Goal: Task Accomplishment & Management: Complete application form

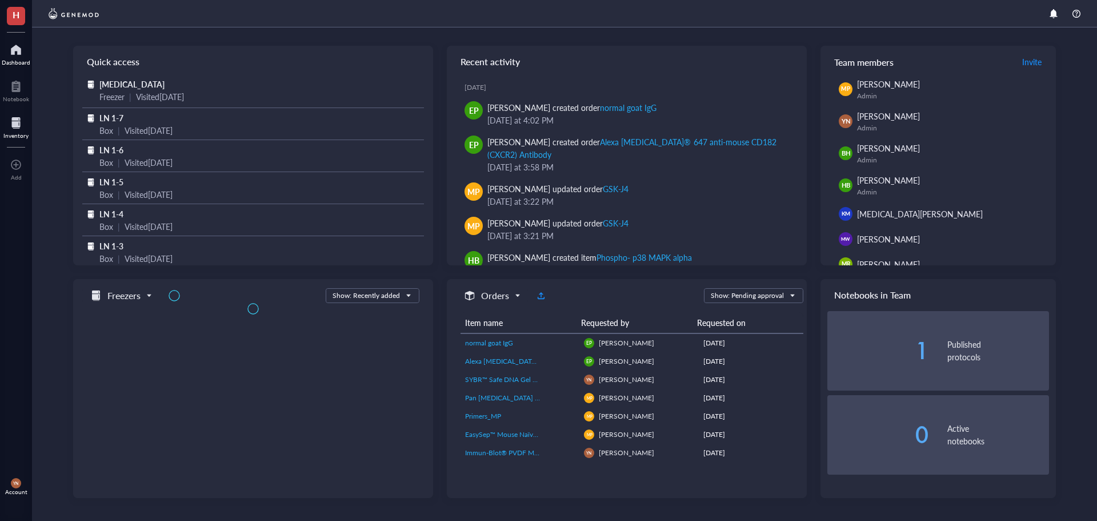
click at [10, 126] on div at bounding box center [15, 123] width 25 height 18
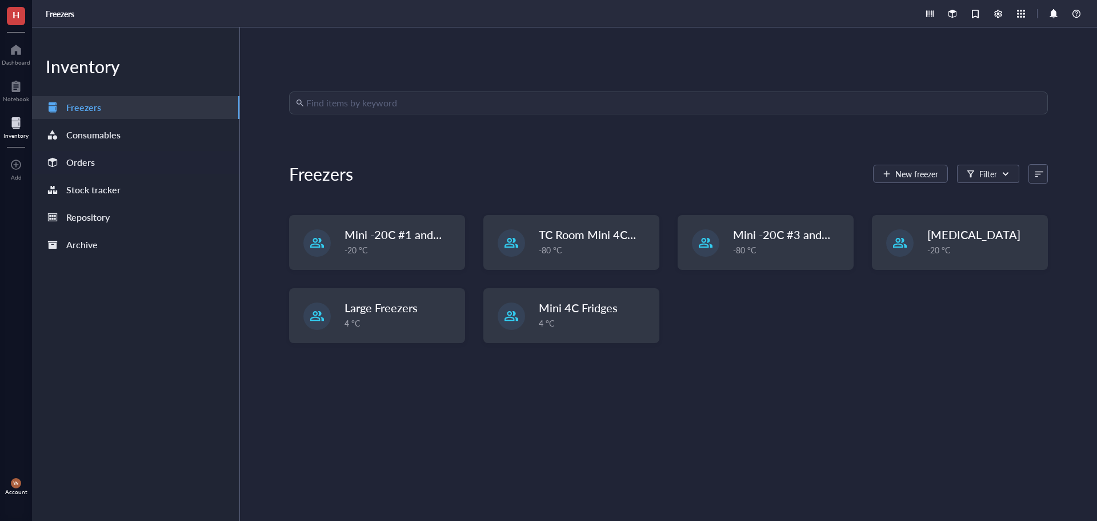
click at [86, 166] on div "Orders" at bounding box center [80, 162] width 29 height 16
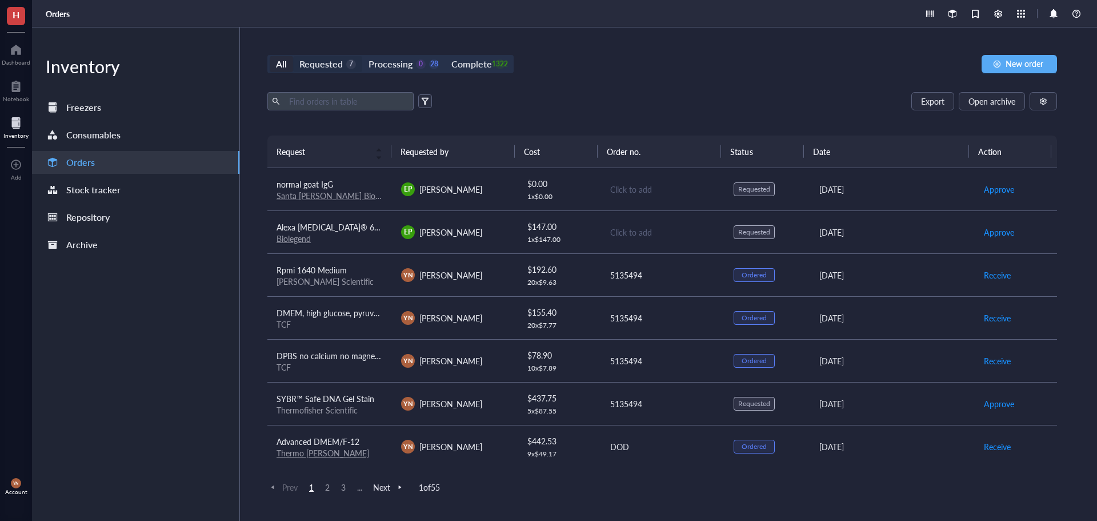
click at [330, 65] on div "Requested" at bounding box center [320, 64] width 43 height 16
click at [293, 56] on input "Requested 7" at bounding box center [293, 56] width 0 height 0
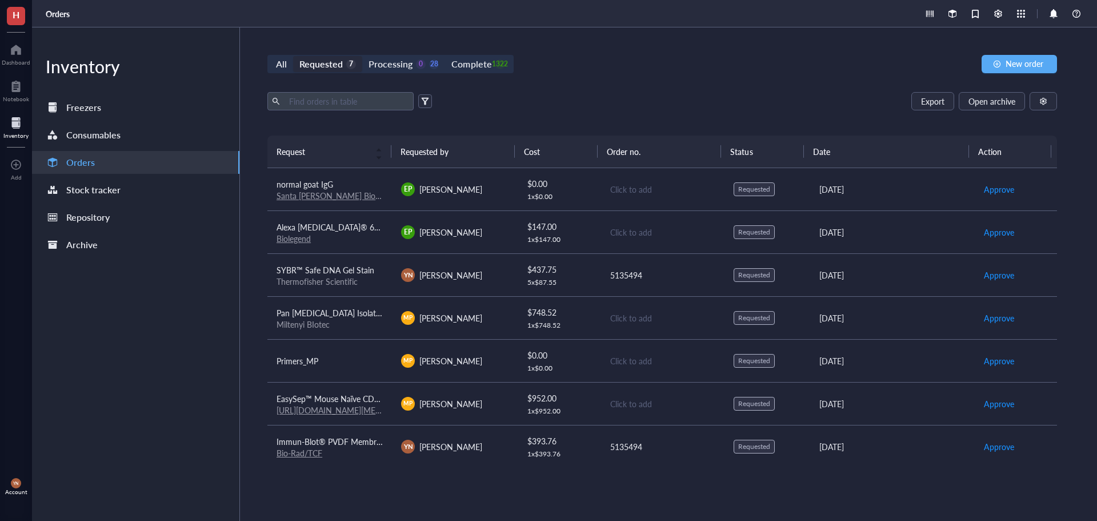
click at [523, 93] on div "Export Open archive" at bounding box center [662, 101] width 790 height 18
click at [487, 63] on div "Complete" at bounding box center [471, 64] width 40 height 16
click at [445, 56] on input "Complete 1322" at bounding box center [445, 56] width 0 height 0
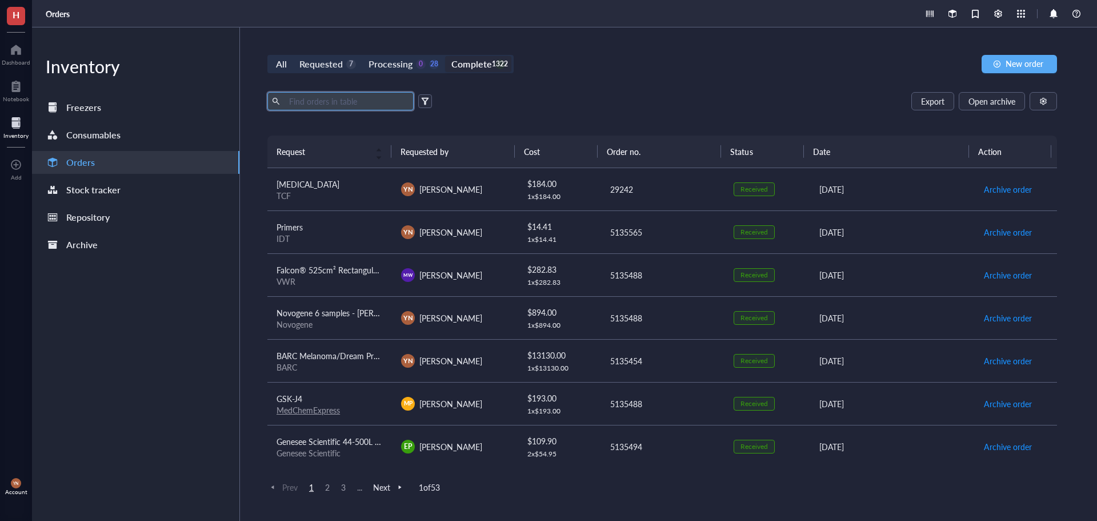
click at [318, 101] on input "text" at bounding box center [347, 101] width 125 height 17
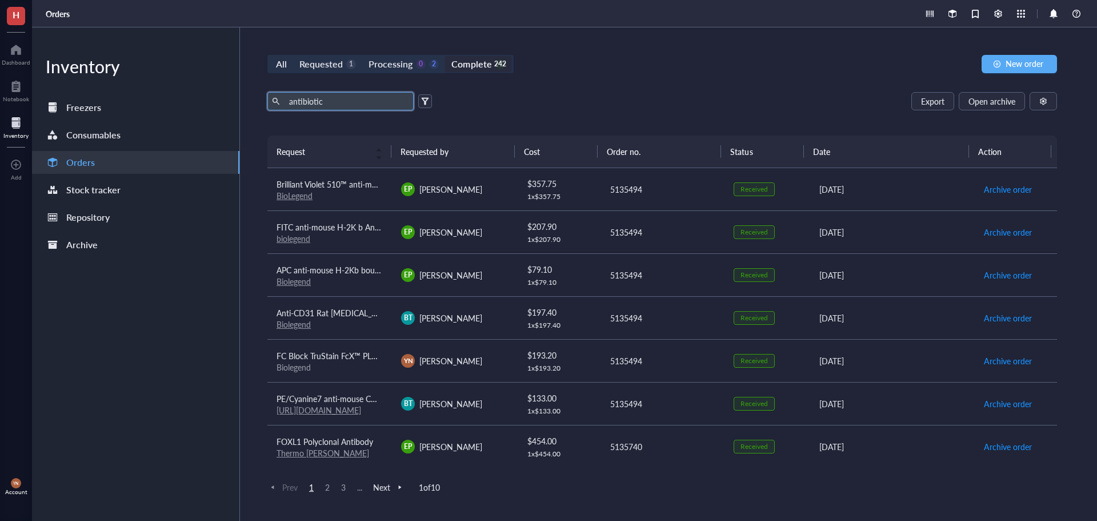
type input "antibiotic"
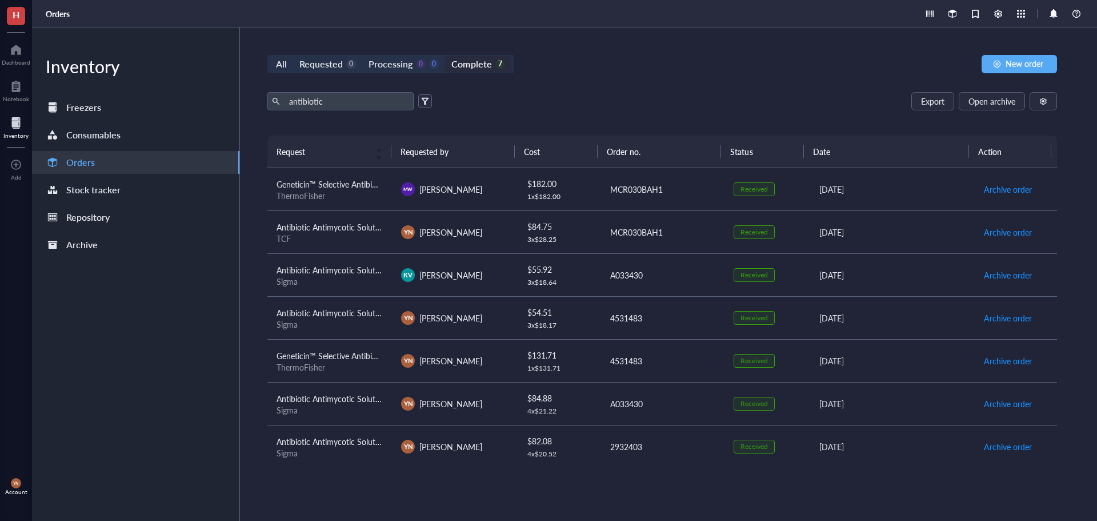
click at [354, 185] on span "Geneticin™ Selective Antibiotic (G418 Sulfate), Powder" at bounding box center [373, 183] width 193 height 11
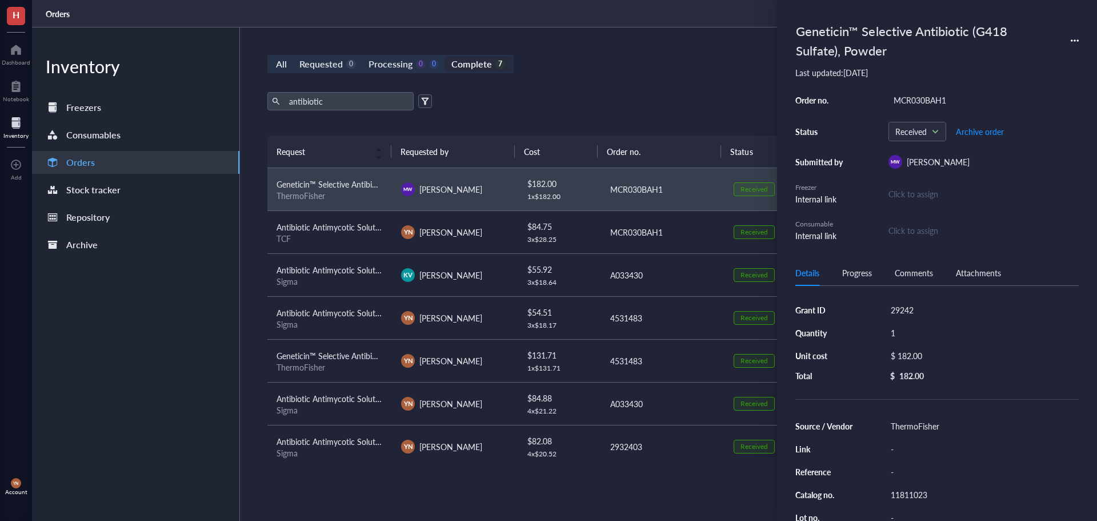
click at [352, 227] on span "Antibiotic Antimycotic Solution (100x), Stabilized,with 10,000 units [MEDICAL_D…" at bounding box center [631, 226] width 709 height 11
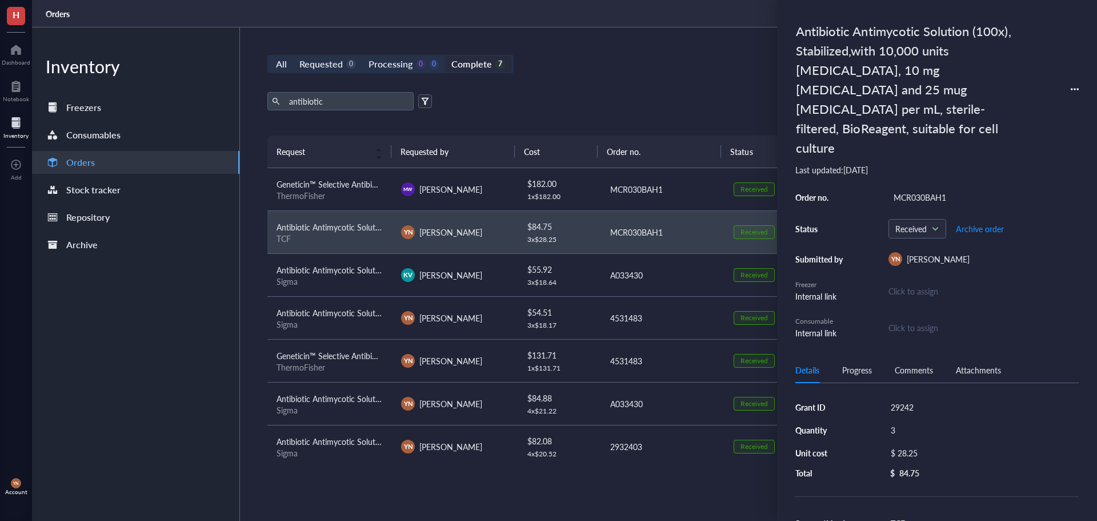
scroll to position [57, 0]
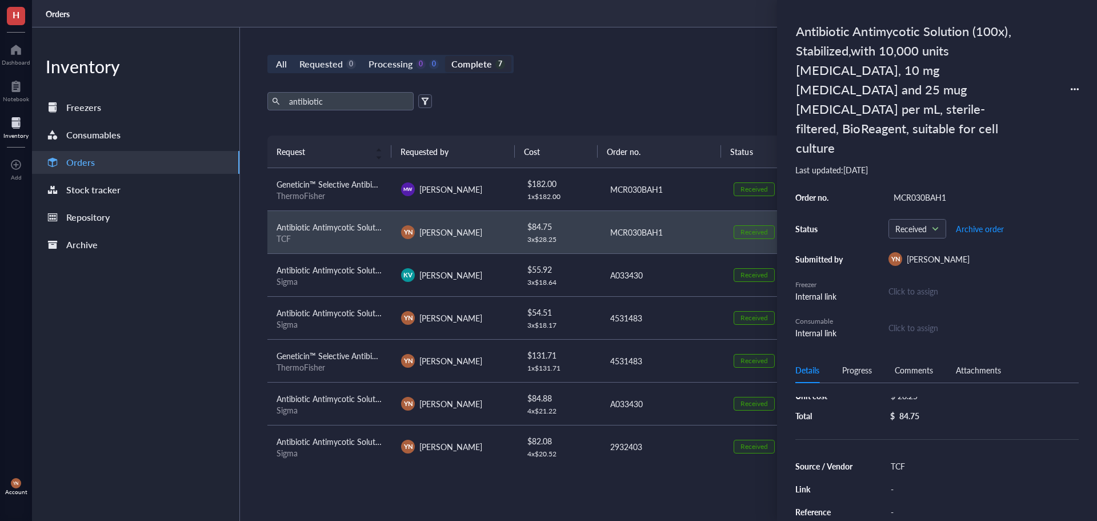
scroll to position [0, 0]
click at [1080, 68] on div "Antibiotic Antimycotic Solution (100x), Stabilized,with 10,000 units [MEDICAL_D…" at bounding box center [937, 260] width 320 height 521
click at [1073, 85] on icon at bounding box center [1075, 89] width 8 height 8
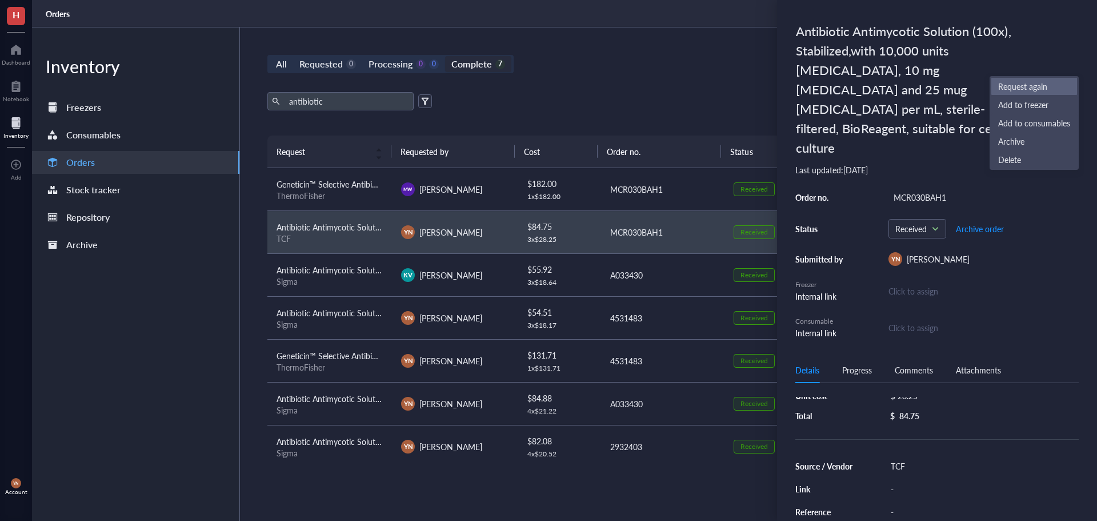
click at [1034, 87] on span "Request again" at bounding box center [1034, 86] width 72 height 13
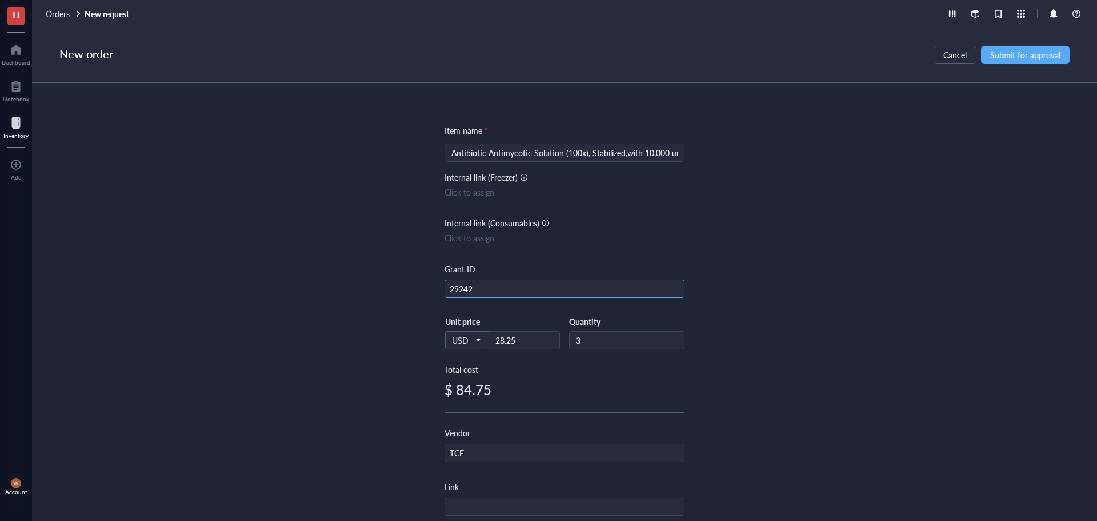
click at [490, 285] on input "29242" at bounding box center [564, 289] width 239 height 18
type input "R37"
click at [1012, 50] on span "Submit for approval" at bounding box center [1025, 54] width 70 height 9
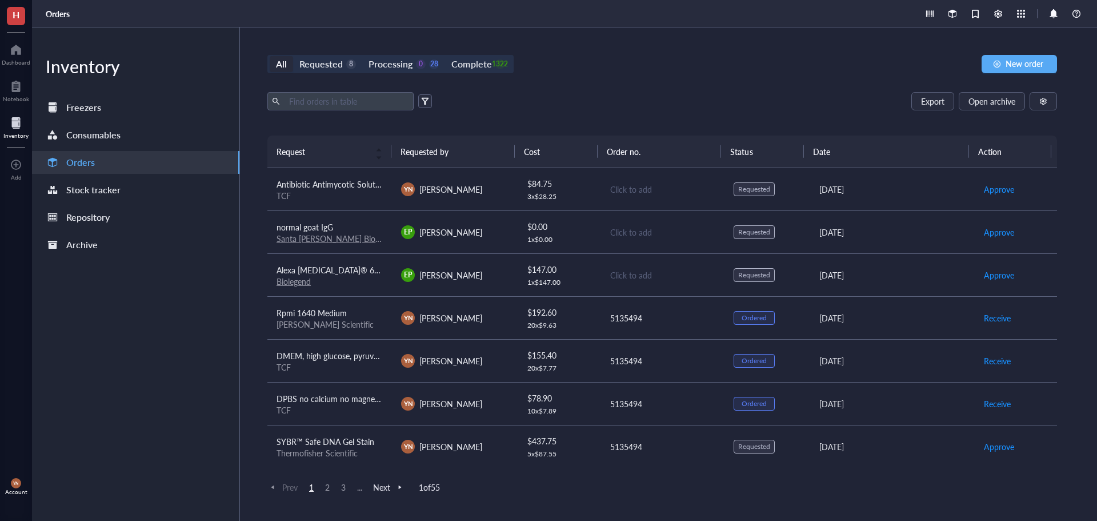
click at [358, 185] on span "Antibiotic Antimycotic Solution (100x), Stabilized,with 10,000 units [MEDICAL_D…" at bounding box center [631, 183] width 709 height 11
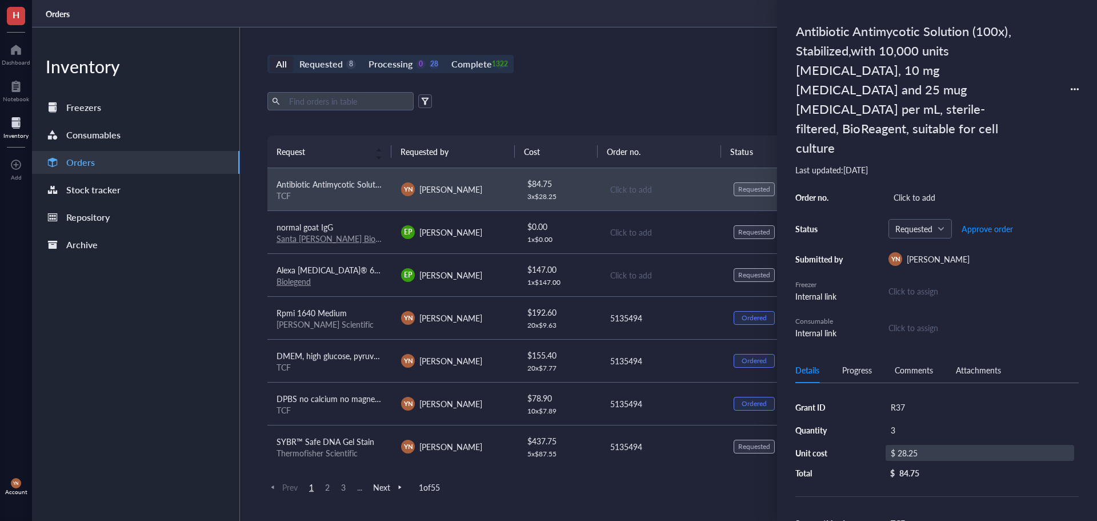
click at [917, 445] on div "$ 28.25" at bounding box center [980, 453] width 189 height 16
click at [939, 445] on input "28.25" at bounding box center [993, 454] width 162 height 18
type input "28.76"
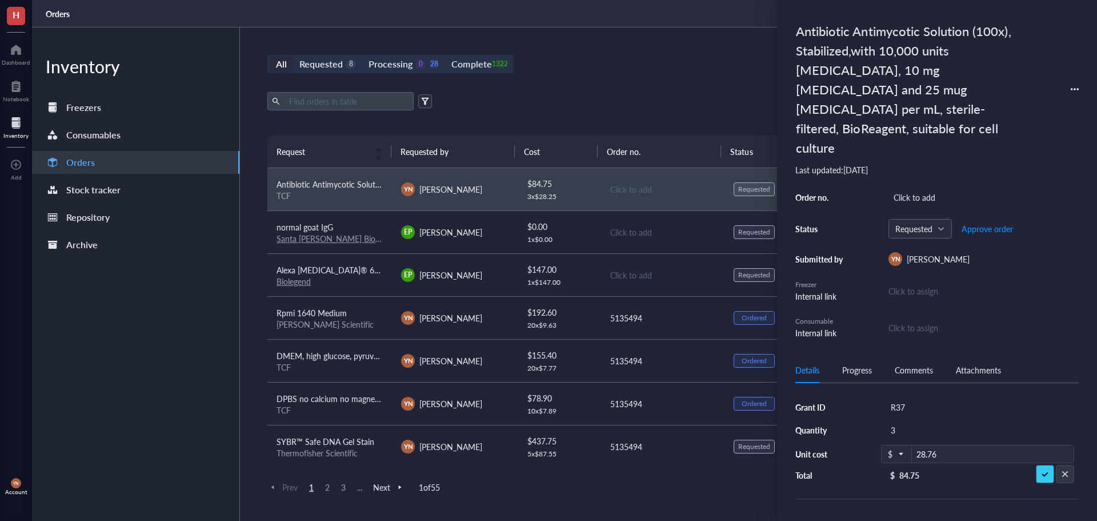
click at [562, 101] on div "Export Open archive" at bounding box center [662, 101] width 790 height 18
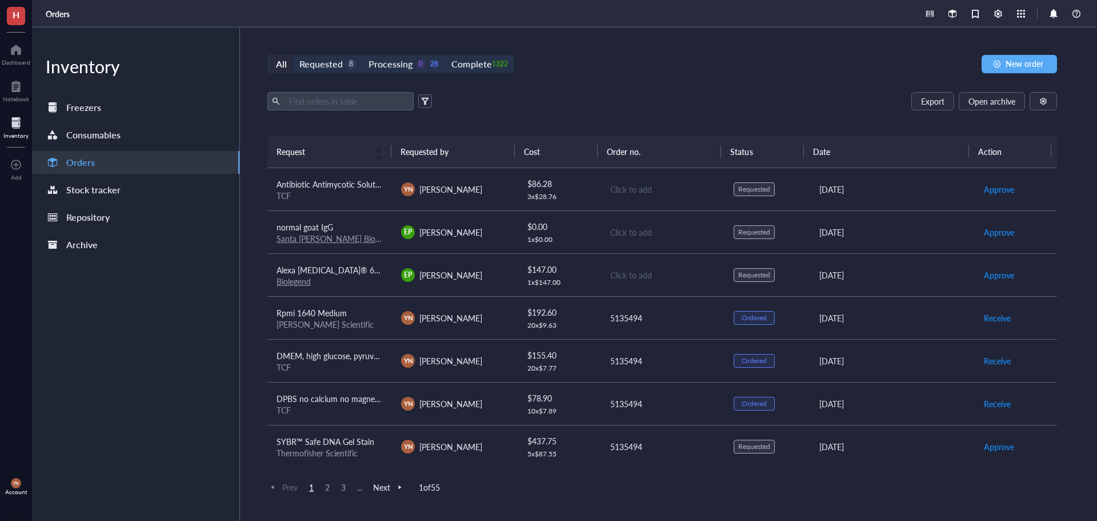
click at [335, 188] on span "Antibiotic Antimycotic Solution (100x), Stabilized,with 10,000 units [MEDICAL_D…" at bounding box center [631, 183] width 709 height 11
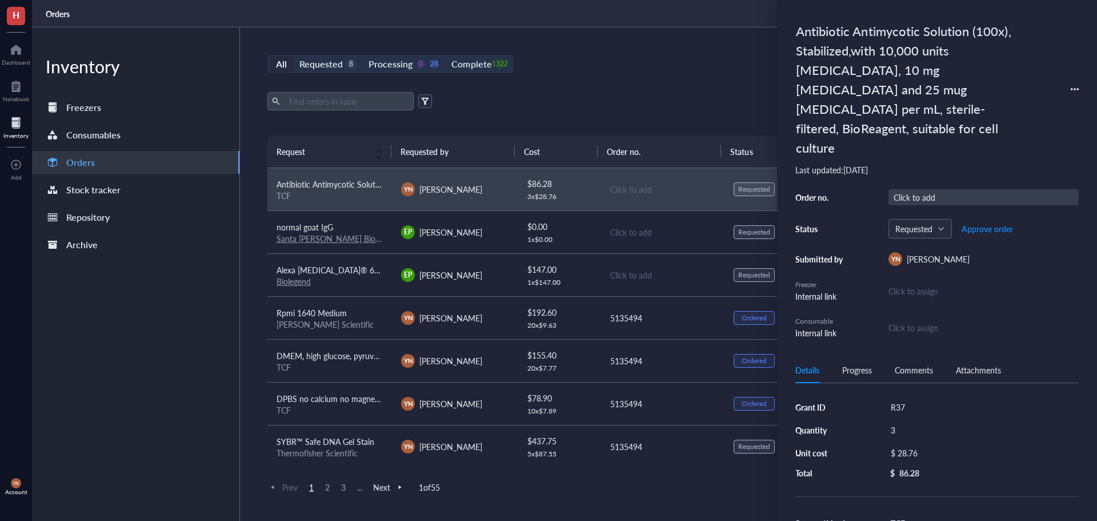
click at [935, 189] on div "Click to add" at bounding box center [984, 197] width 190 height 16
type input "5135494"
click at [978, 224] on span "Approve order" at bounding box center [987, 228] width 51 height 9
click at [978, 224] on span "Place order" at bounding box center [978, 228] width 39 height 9
click at [978, 224] on span "Receive order" at bounding box center [978, 228] width 48 height 9
